Goal: Transaction & Acquisition: Purchase product/service

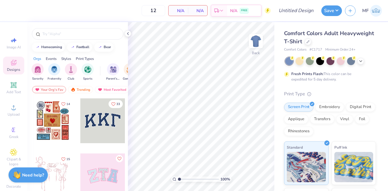
click at [309, 40] on icon at bounding box center [307, 41] width 3 height 3
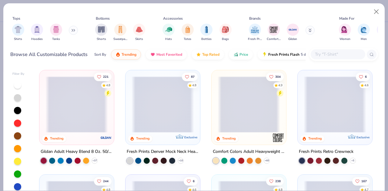
click at [291, 31] on img "filter for Gildan" at bounding box center [292, 29] width 9 height 9
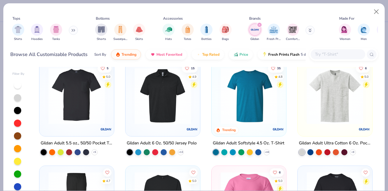
scroll to position [208, 0]
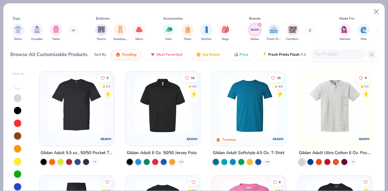
click at [259, 99] on img at bounding box center [248, 105] width 62 height 56
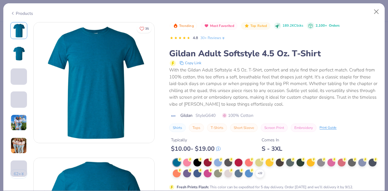
click at [21, 143] on img at bounding box center [19, 145] width 16 height 16
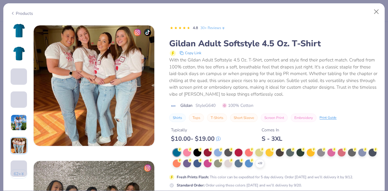
scroll to position [678, 0]
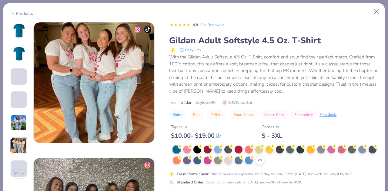
click at [186, 146] on div at bounding box center [187, 150] width 8 height 8
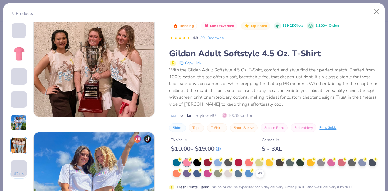
scroll to position [411, 0]
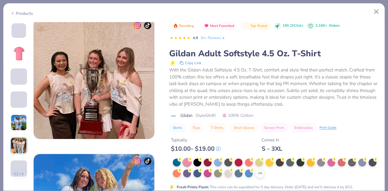
click at [269, 160] on div at bounding box center [269, 163] width 8 height 8
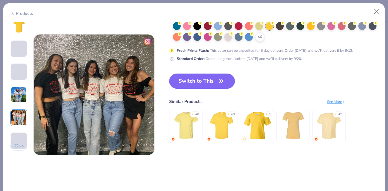
scroll to position [795, 0]
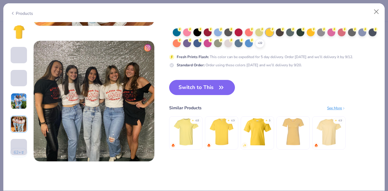
click at [220, 87] on icon "button" at bounding box center [221, 87] width 4 height 3
click at [196, 87] on button "Switch to This" at bounding box center [202, 87] width 66 height 15
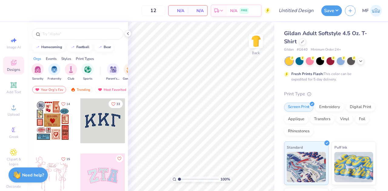
click at [11, 129] on icon at bounding box center [13, 129] width 7 height 7
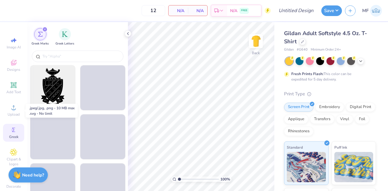
click at [10, 106] on icon at bounding box center [13, 107] width 7 height 7
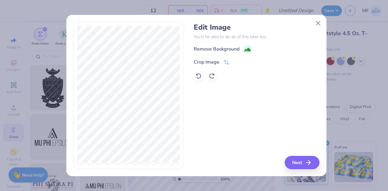
click at [246, 48] on image at bounding box center [247, 49] width 7 height 7
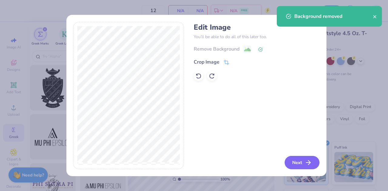
click at [301, 160] on button "Next" at bounding box center [301, 162] width 35 height 13
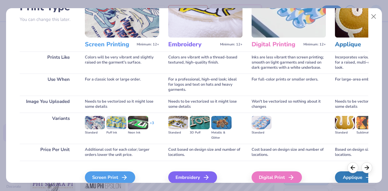
scroll to position [81, 0]
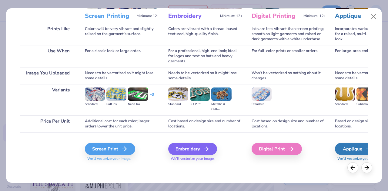
click at [98, 149] on div "Screen Print" at bounding box center [110, 149] width 50 height 12
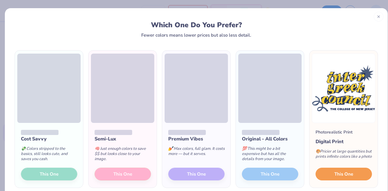
click at [345, 178] on span "This One" at bounding box center [343, 174] width 19 height 7
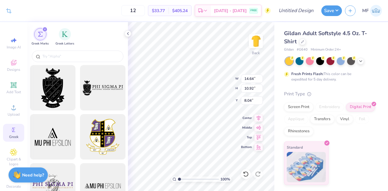
click at [154, 9] on div "12 $33.77 Per Item $405.24 Total Est. Delivery [DATE] - [DATE] FREE" at bounding box center [143, 10] width 256 height 21
click at [145, 7] on input "12" at bounding box center [133, 10] width 24 height 11
type input "1"
type input "45"
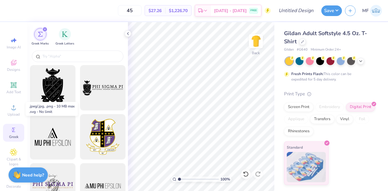
click at [12, 113] on span "Upload" at bounding box center [14, 114] width 12 height 5
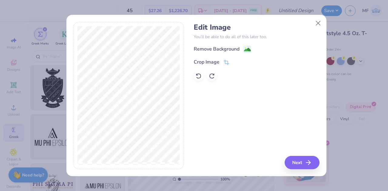
click at [237, 48] on div "Remove Background" at bounding box center [216, 48] width 46 height 7
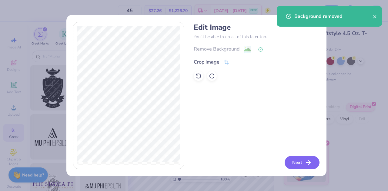
click at [302, 165] on button "Next" at bounding box center [301, 162] width 35 height 13
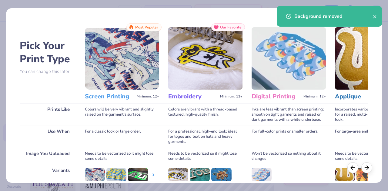
click at [109, 73] on img at bounding box center [122, 58] width 74 height 62
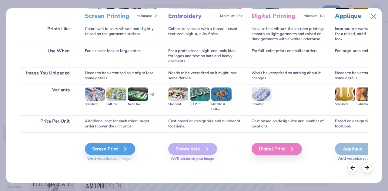
click at [120, 147] on div "Screen Print" at bounding box center [110, 149] width 50 height 12
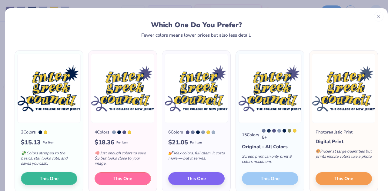
drag, startPoint x: 139, startPoint y: 178, endPoint x: 131, endPoint y: 180, distance: 8.6
click at [131, 180] on button "This One" at bounding box center [122, 178] width 56 height 13
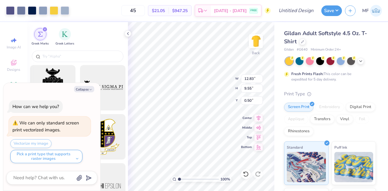
type textarea "x"
type input "12.83"
type input "9.55"
type input "0.50"
type textarea "x"
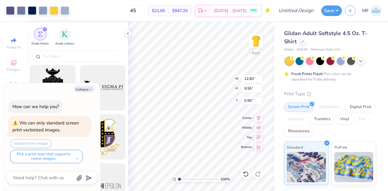
type input "4.38"
type textarea "x"
type input "3.00"
click at [363, 61] on div at bounding box center [360, 61] width 7 height 7
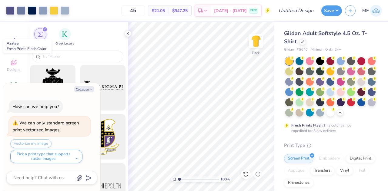
click at [308, 61] on div at bounding box center [310, 61] width 8 height 8
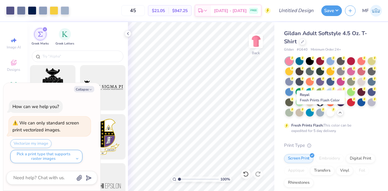
click at [357, 106] on div at bounding box center [361, 102] width 8 height 8
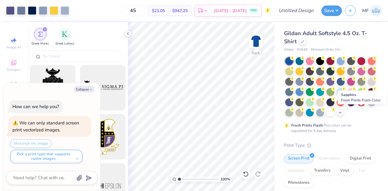
click at [313, 111] on div at bounding box center [310, 113] width 8 height 8
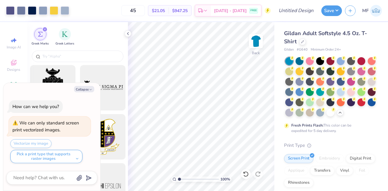
click at [313, 101] on div at bounding box center [310, 102] width 8 height 8
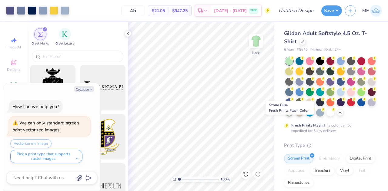
click at [316, 117] on div at bounding box center [320, 113] width 8 height 8
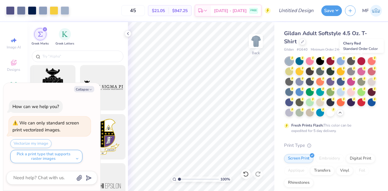
click at [360, 59] on div at bounding box center [361, 61] width 8 height 8
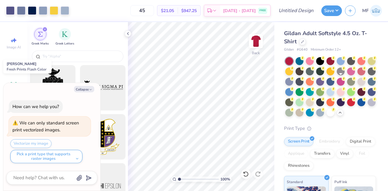
click at [324, 81] on div at bounding box center [320, 82] width 8 height 8
type textarea "x"
